Goal: Task Accomplishment & Management: Manage account settings

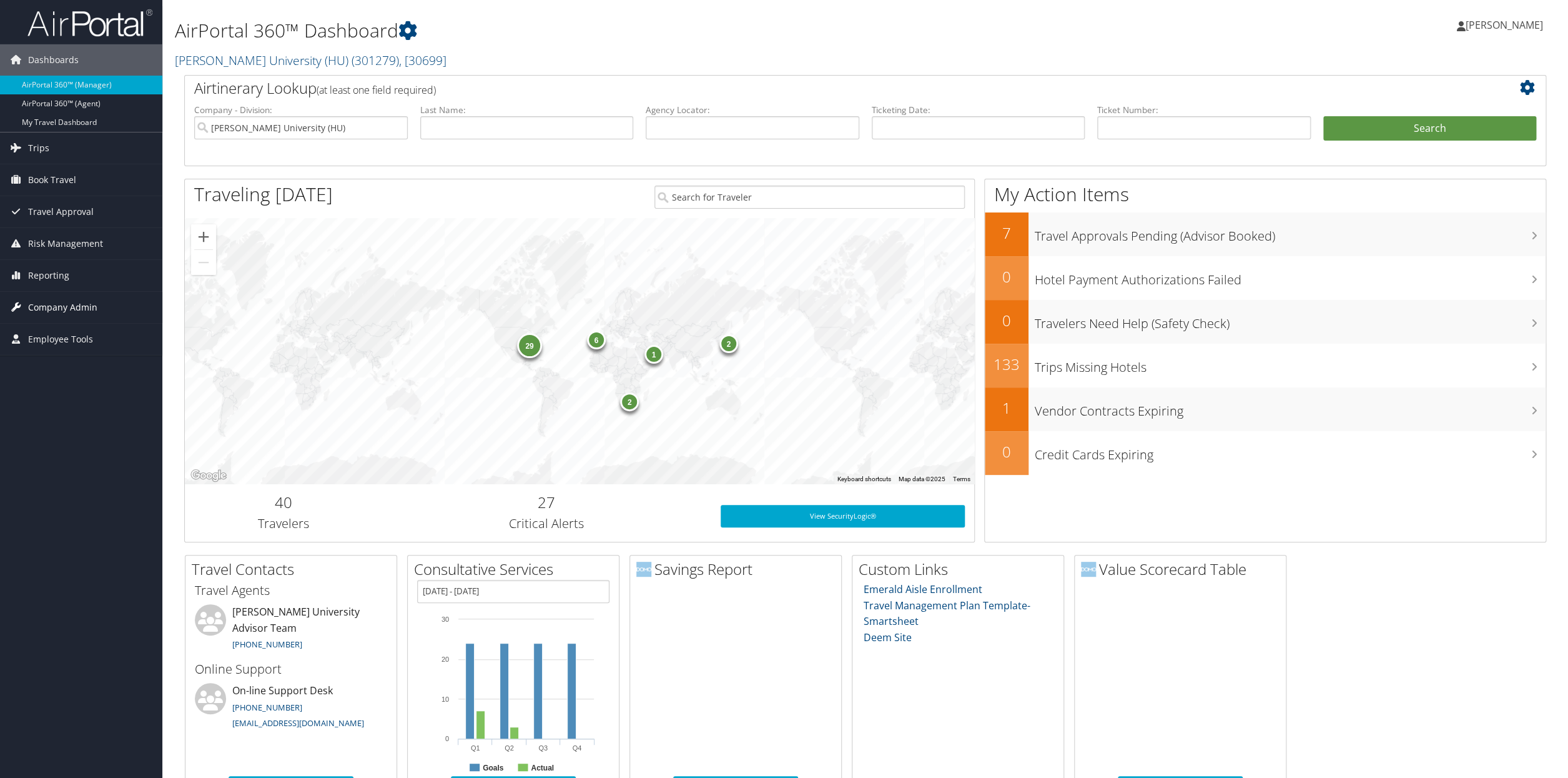
click at [48, 307] on span "Company Admin" at bounding box center [62, 307] width 69 height 31
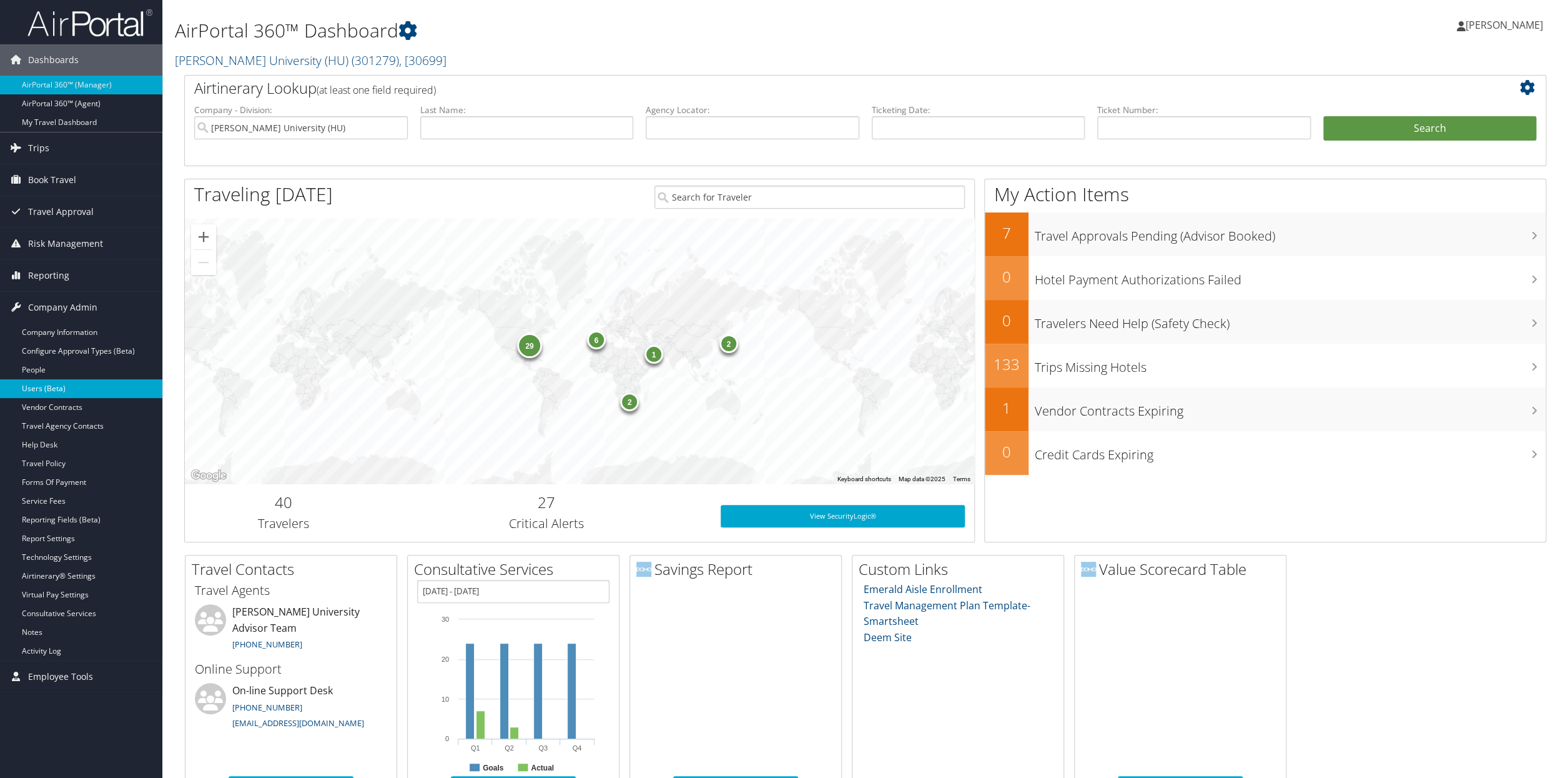
click at [48, 393] on link "Users (Beta)" at bounding box center [81, 388] width 162 height 19
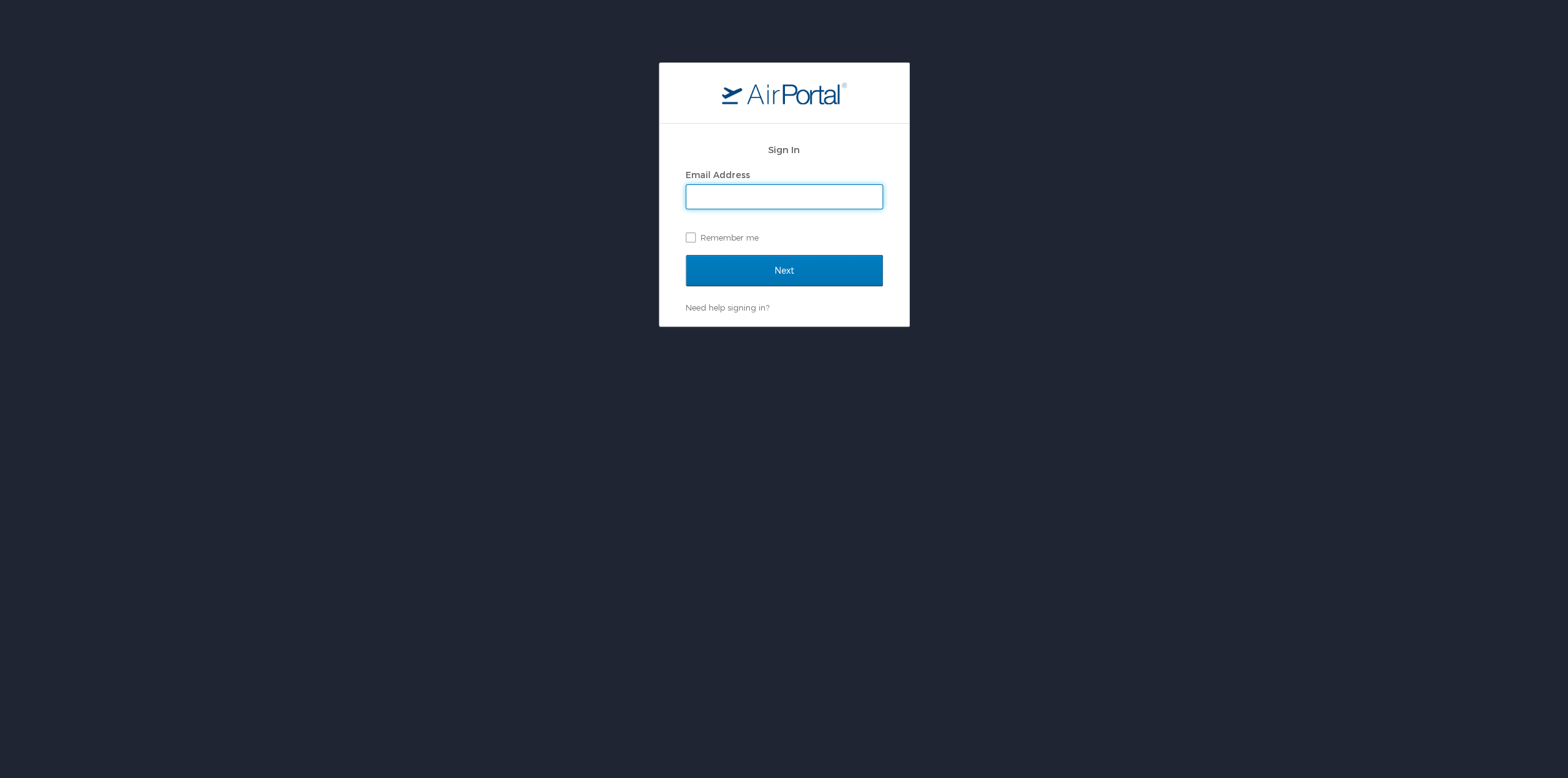
click at [725, 196] on input "Email Address" at bounding box center [784, 197] width 196 height 24
type input "paul.foster@cbtravel.com"
click at [689, 238] on label "Remember me" at bounding box center [784, 237] width 198 height 19
click at [689, 238] on input "Remember me" at bounding box center [690, 237] width 8 height 8
checkbox input "true"
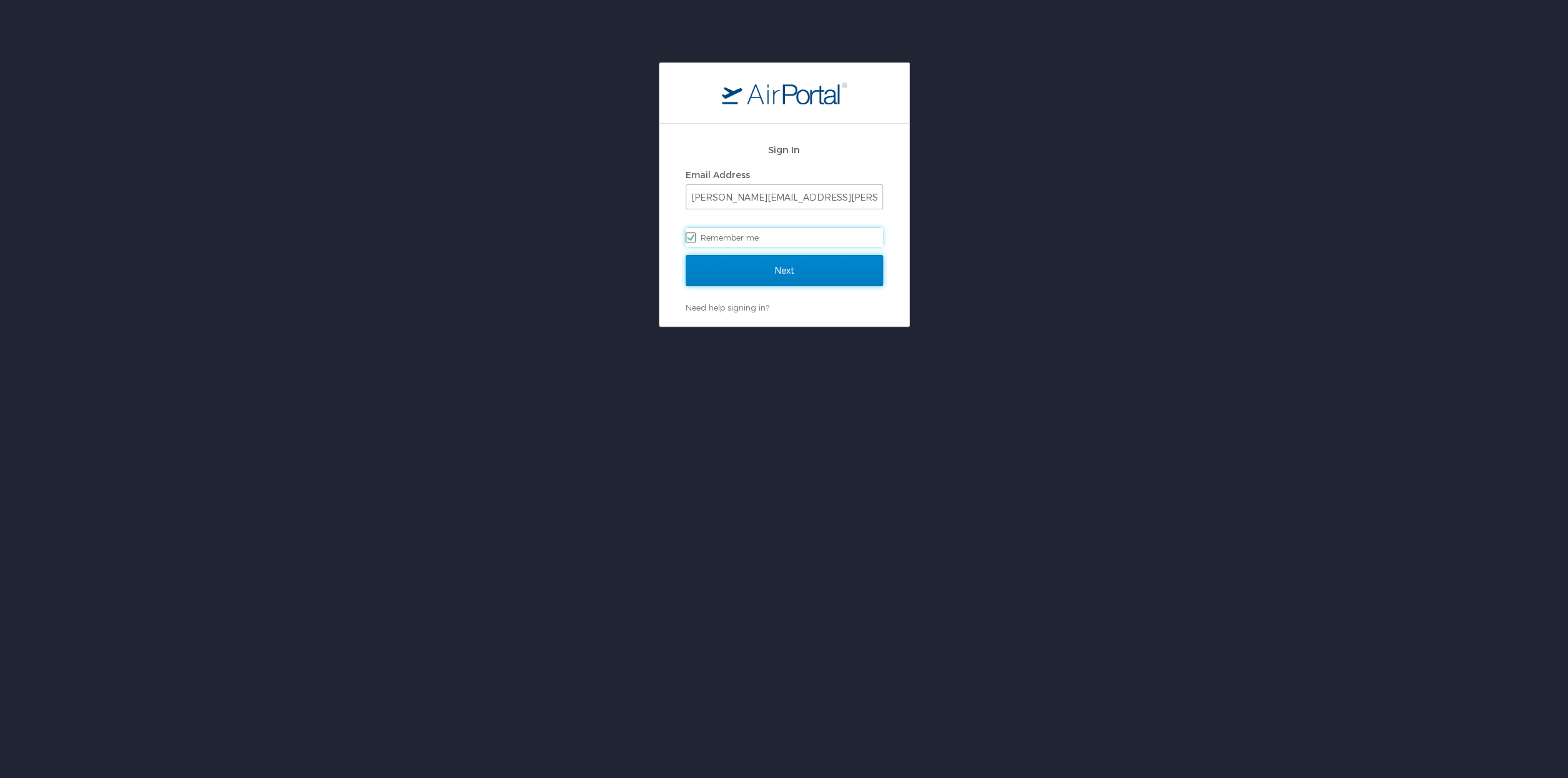
click at [783, 270] on input "Next" at bounding box center [784, 270] width 198 height 31
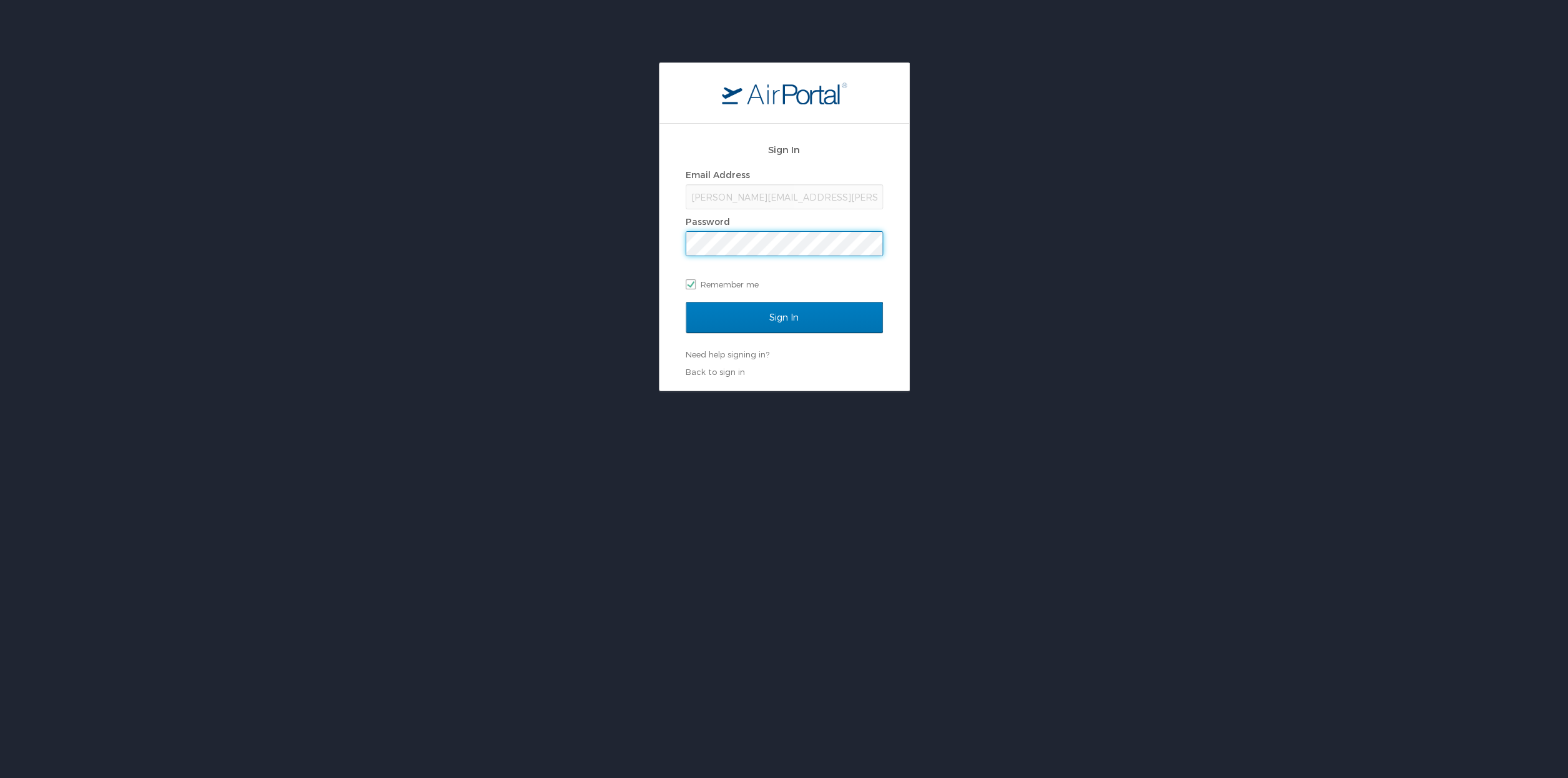
click at [686, 301] on input "Sign In" at bounding box center [784, 317] width 198 height 31
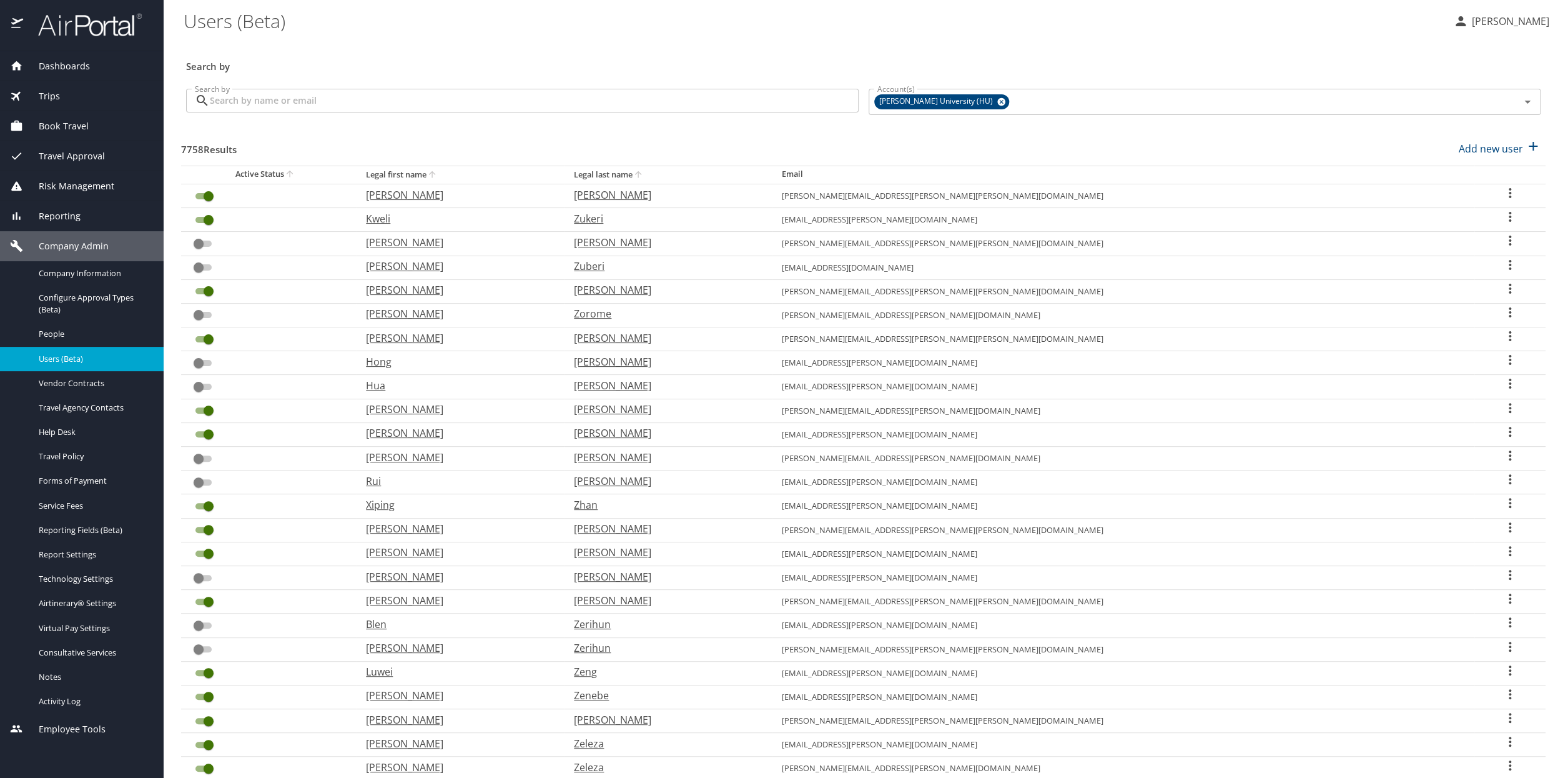
click at [246, 96] on input "Search by" at bounding box center [534, 100] width 649 height 24
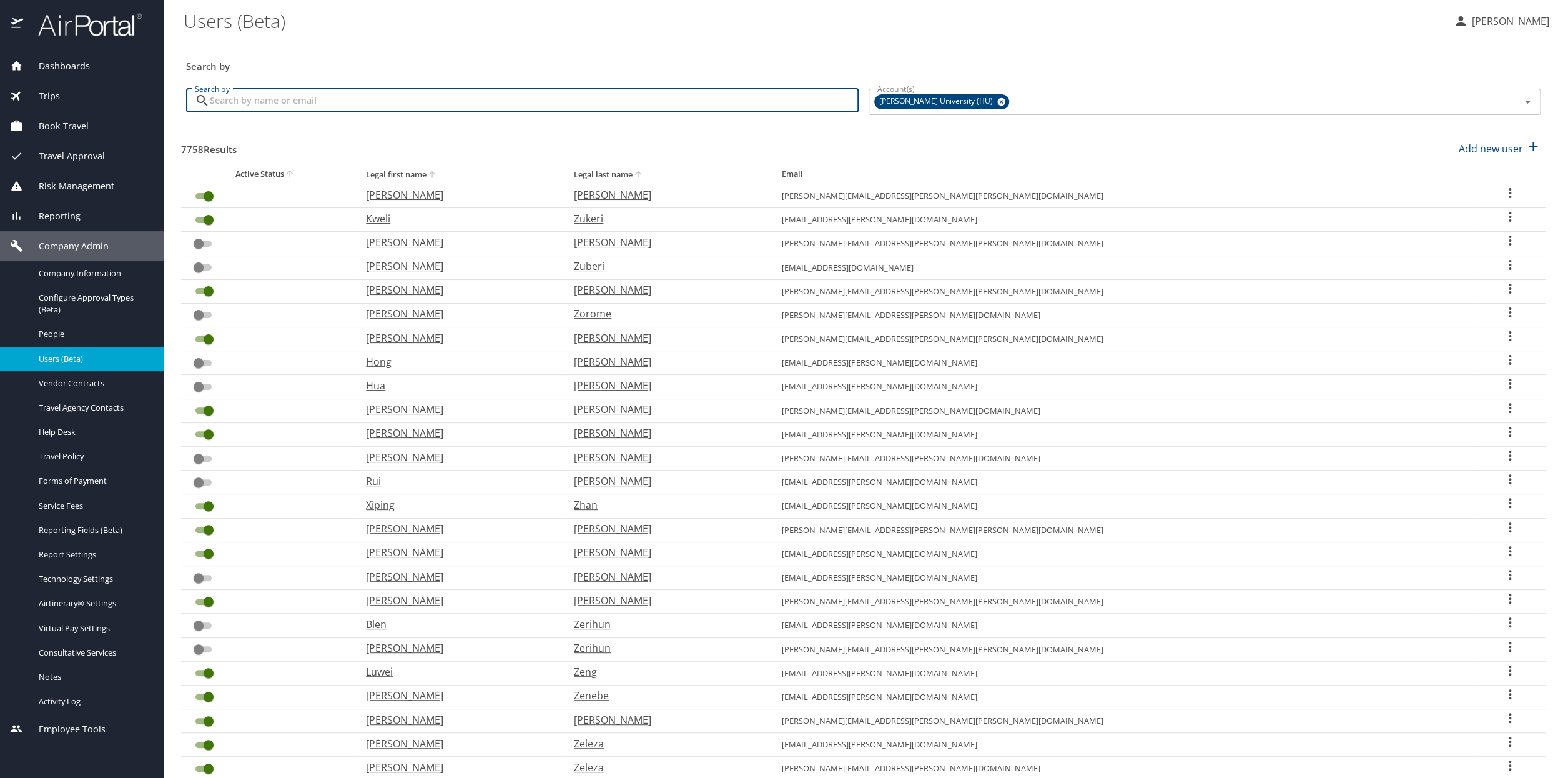
paste input "Walter Steven Peterson"
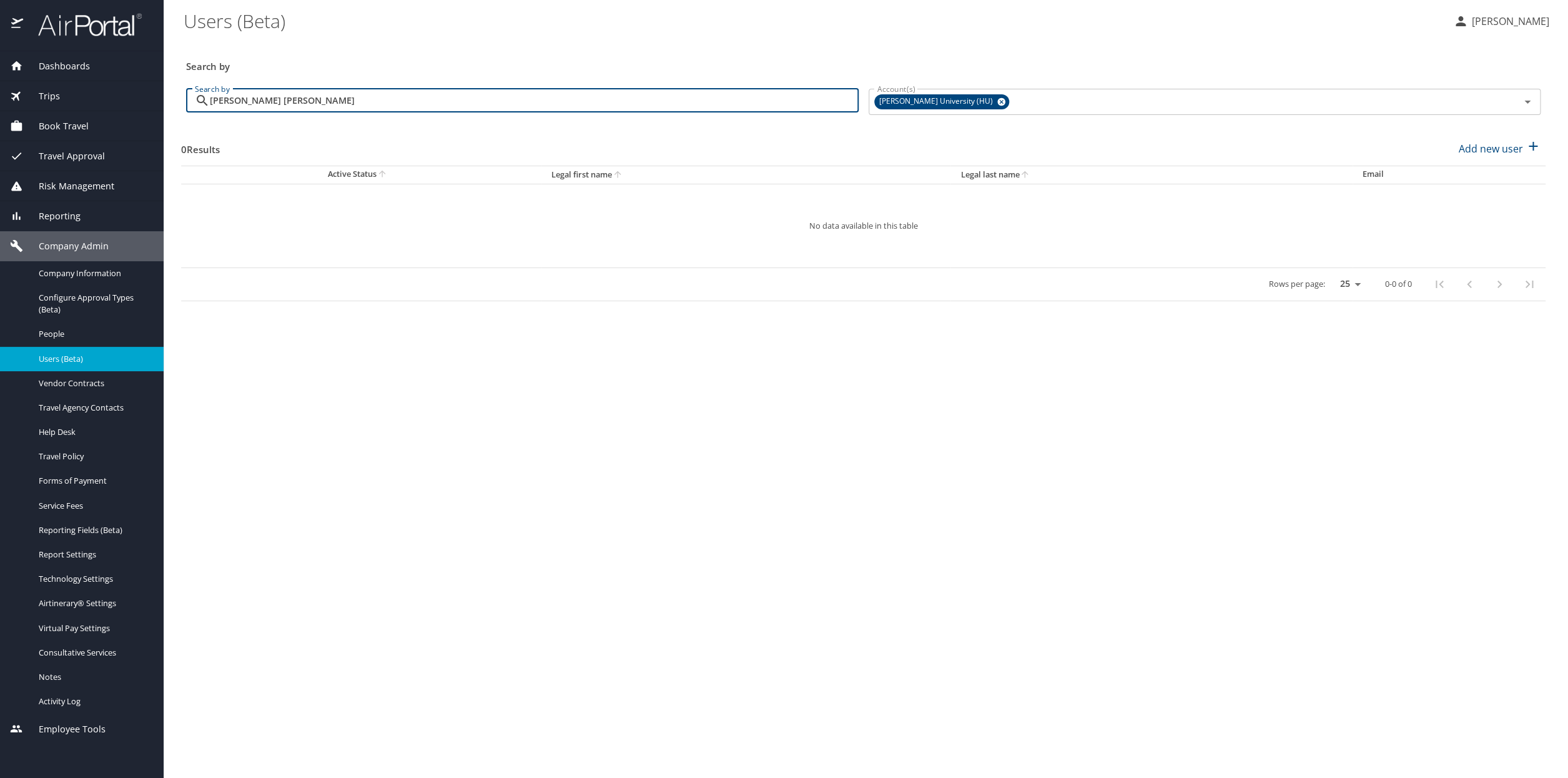
drag, startPoint x: 345, startPoint y: 103, endPoint x: 189, endPoint y: 83, distance: 157.3
click at [210, 88] on input "Walter Steven Peterson" at bounding box center [534, 100] width 649 height 24
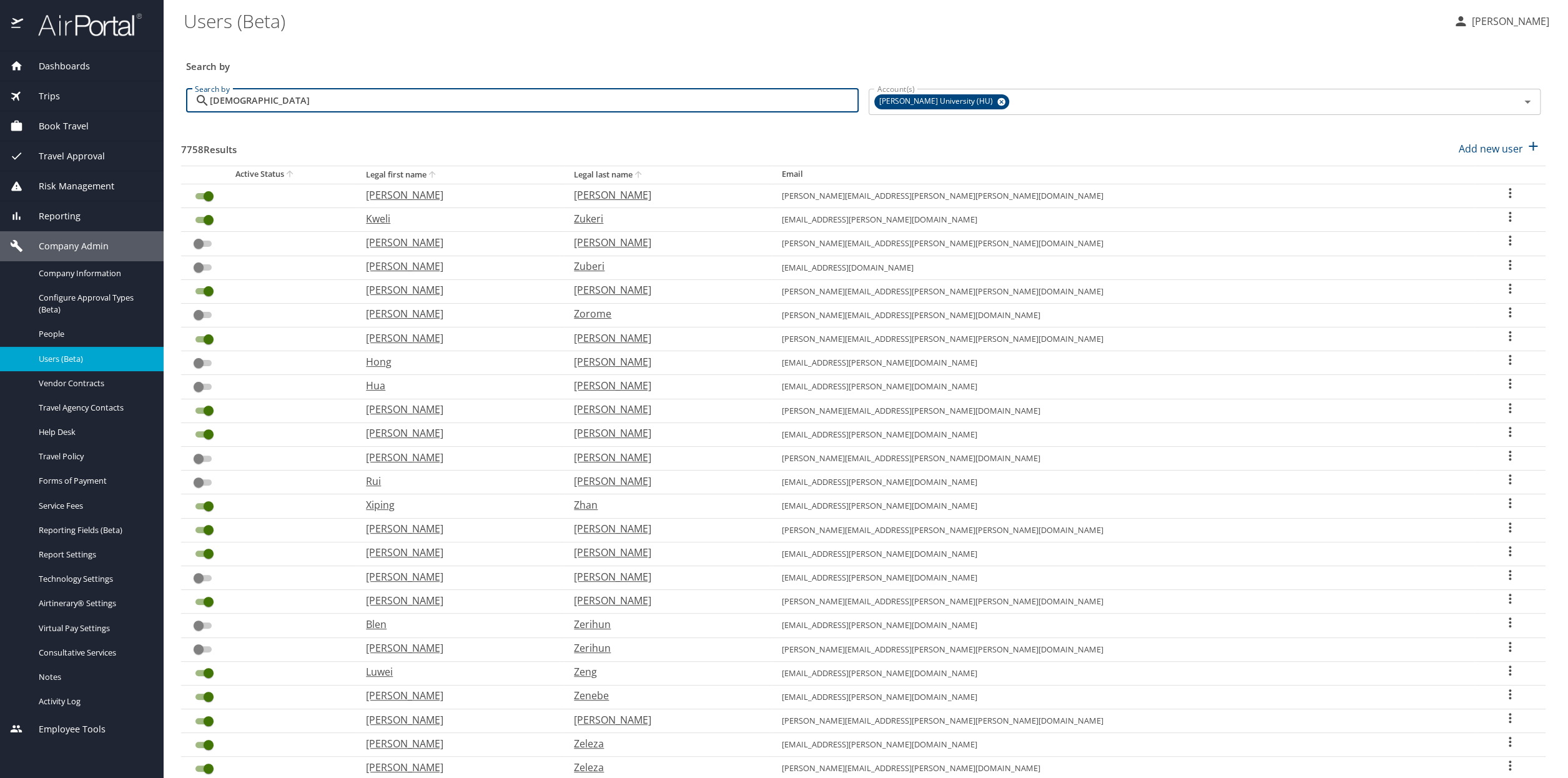
type input "Peterson"
checkbox input "true"
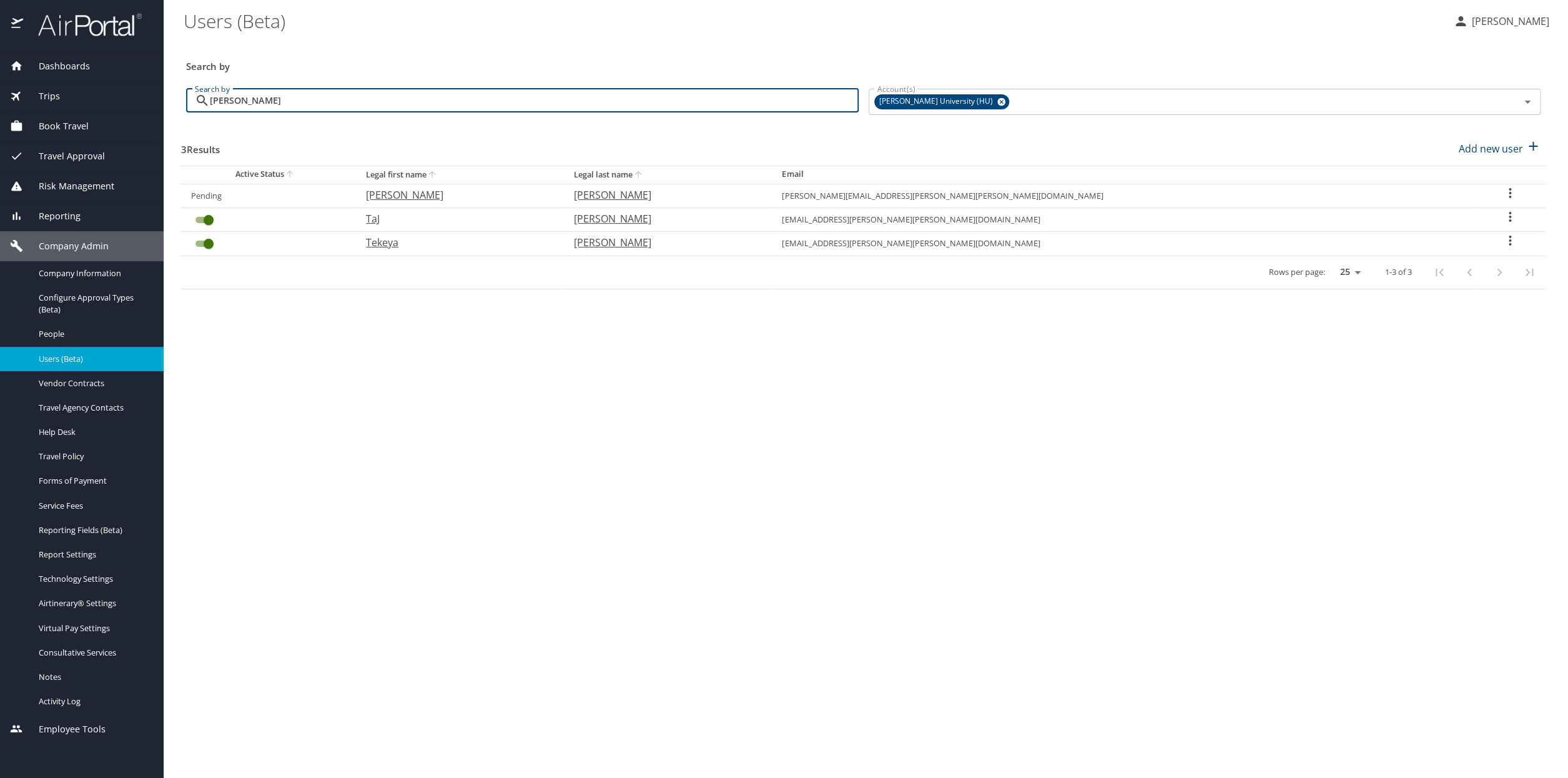
click at [1503, 196] on icon "User Search Table" at bounding box center [1511, 193] width 15 height 15
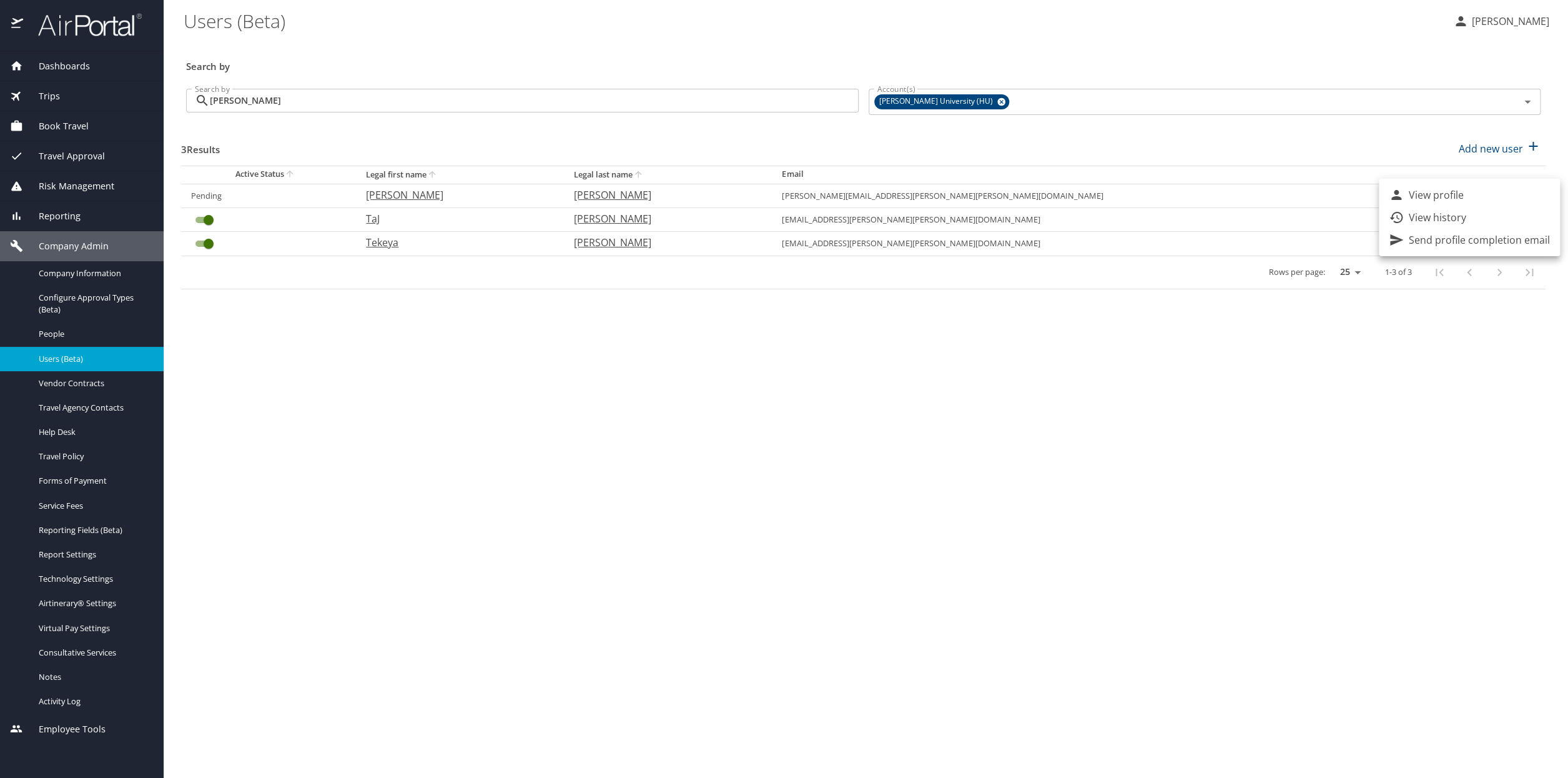
click at [919, 663] on div at bounding box center [784, 389] width 1568 height 778
click at [255, 105] on input "Peterson" at bounding box center [534, 100] width 649 height 24
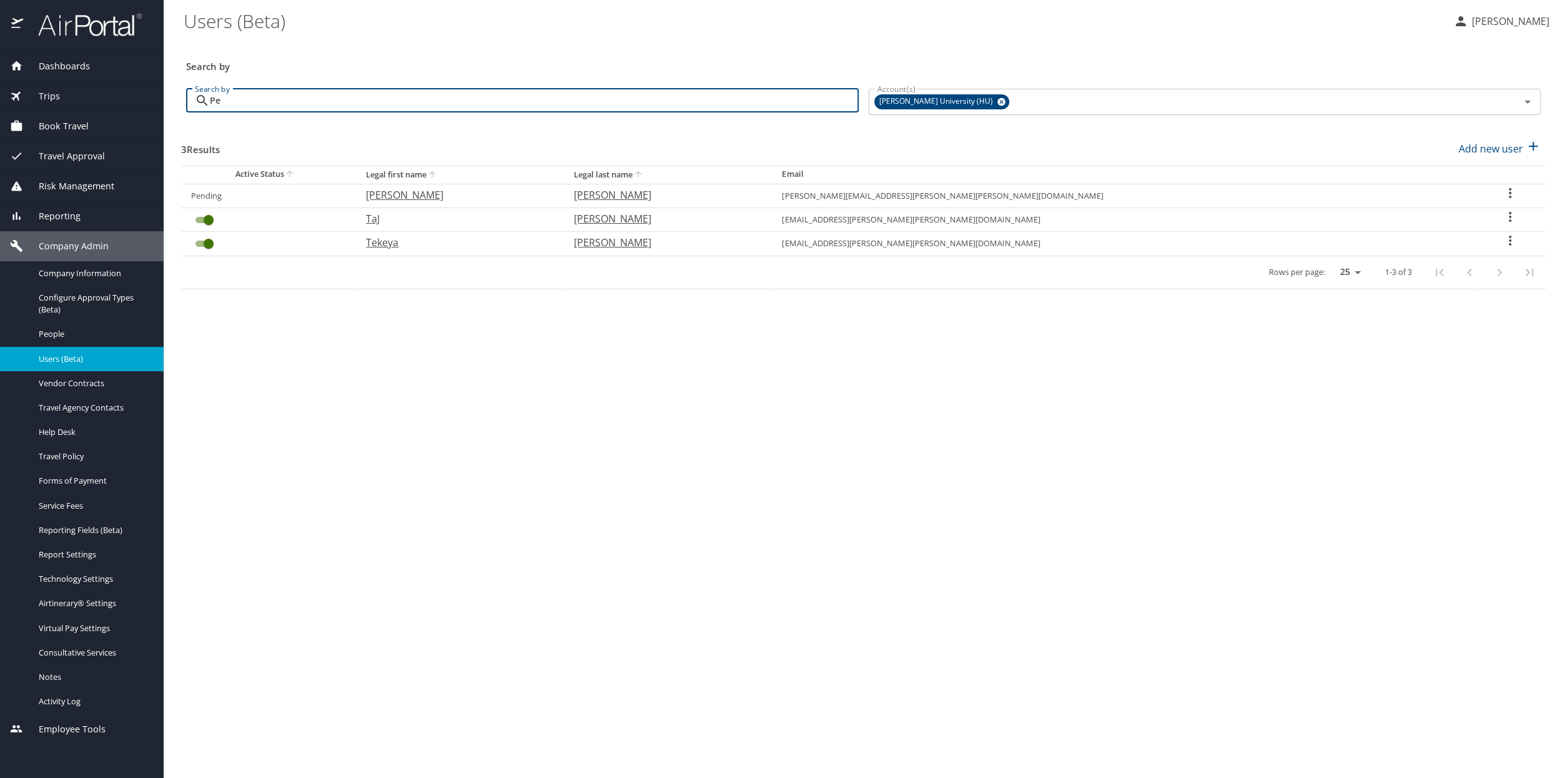
type input "P"
checkbox input "false"
drag, startPoint x: 235, startPoint y: 107, endPoint x: 203, endPoint y: 101, distance: 32.6
click at [210, 101] on input "olga" at bounding box center [534, 100] width 649 height 24
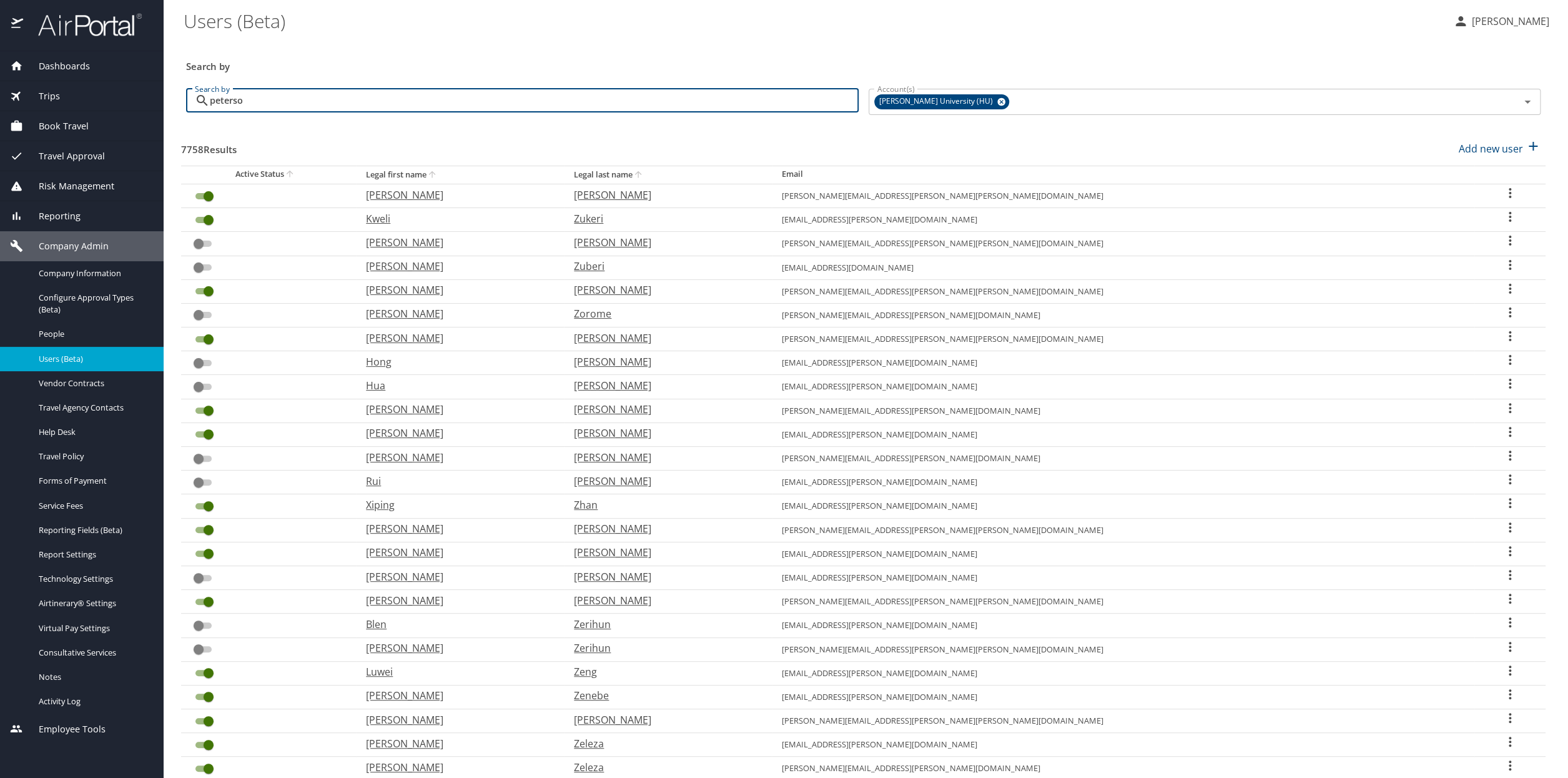
type input "peterson"
checkbox input "true"
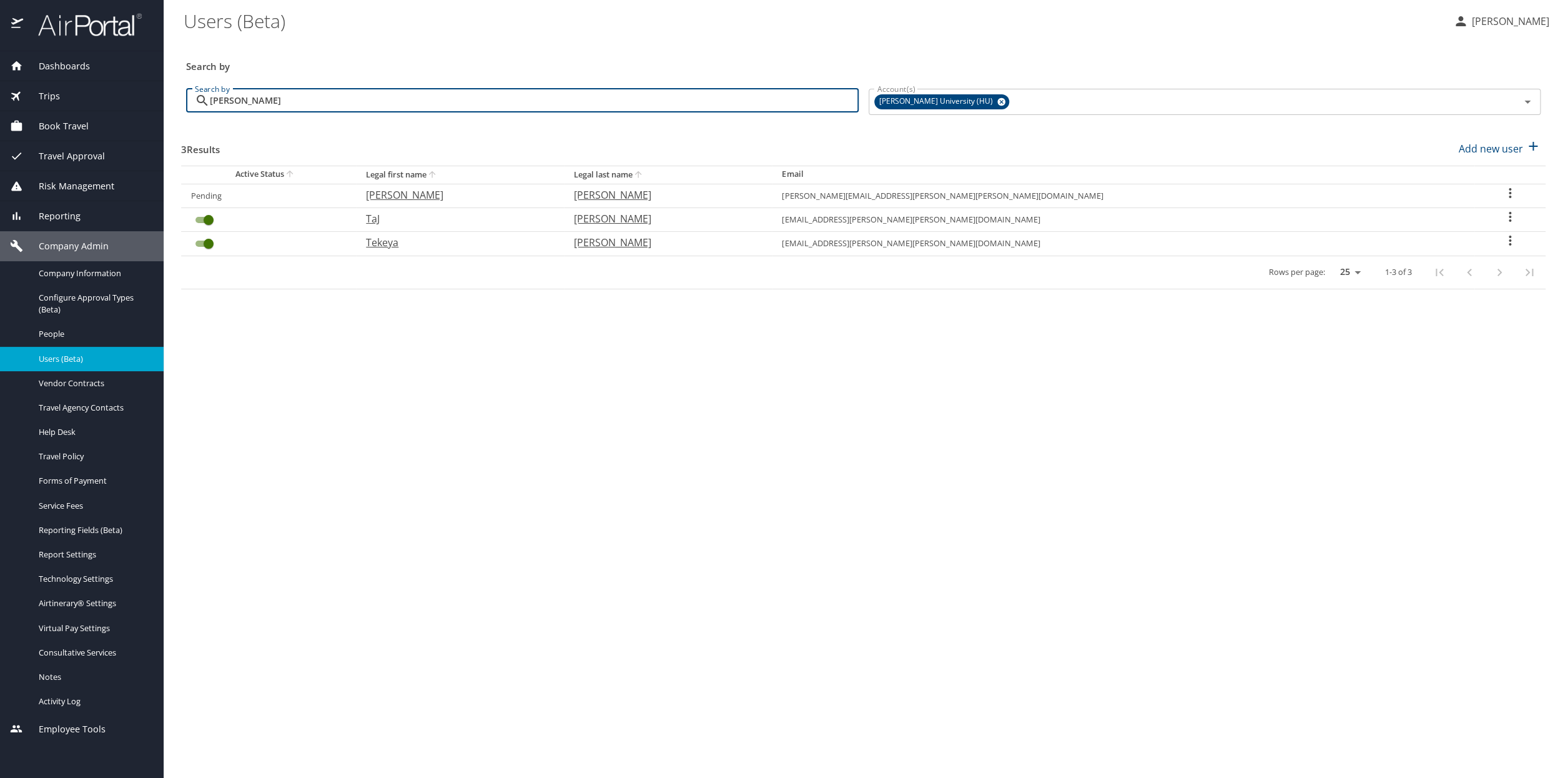
type input "peterson"
